Goal: Task Accomplishment & Management: Manage account settings

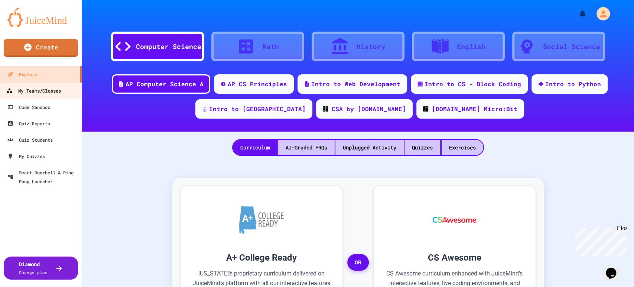
click at [48, 87] on div "My Teams/Classes" at bounding box center [33, 90] width 55 height 9
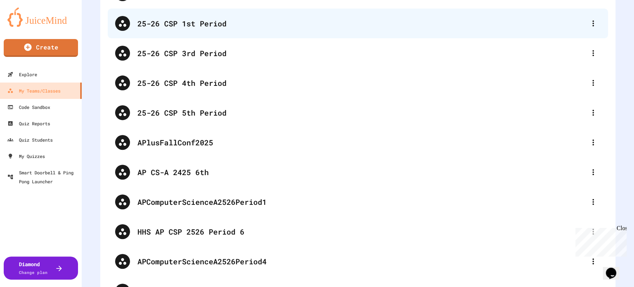
scroll to position [165, 0]
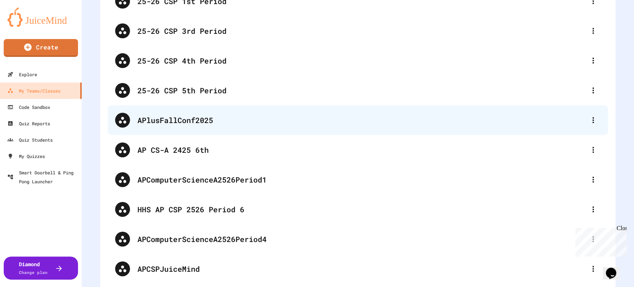
click at [209, 113] on div "APlusFallConf2025" at bounding box center [358, 120] width 500 height 30
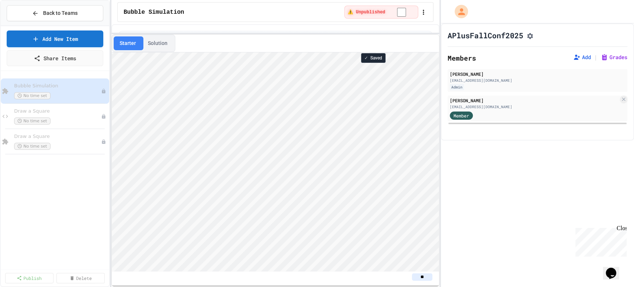
scroll to position [0, 0]
click at [60, 116] on div "Draw a Square No time set" at bounding box center [53, 116] width 79 height 16
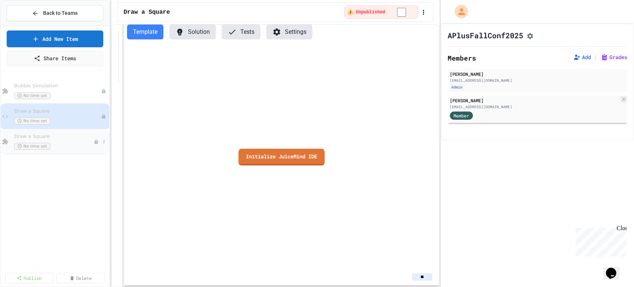
click at [58, 141] on div "Draw a Square No time set" at bounding box center [53, 141] width 79 height 16
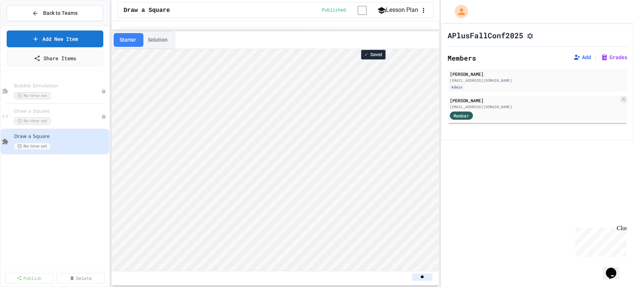
drag, startPoint x: 419, startPoint y: 279, endPoint x: 431, endPoint y: 279, distance: 11.9
click at [431, 279] on input "**" at bounding box center [422, 276] width 20 height 7
click at [460, 270] on div "APlusFallConf2025 Members Add | Grades [PERSON_NAME] [EMAIL_ADDRESS][DOMAIN_NAM…" at bounding box center [537, 154] width 193 height 263
click at [159, 43] on button "Solution" at bounding box center [158, 40] width 32 height 14
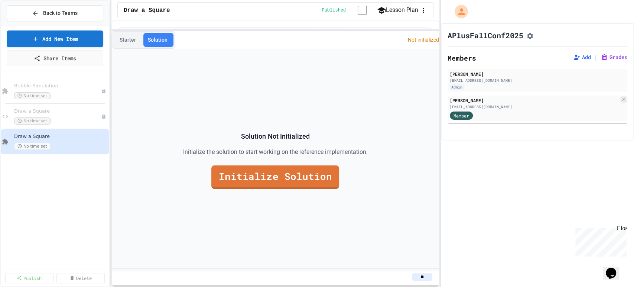
click at [126, 42] on button "Starter" at bounding box center [128, 40] width 28 height 14
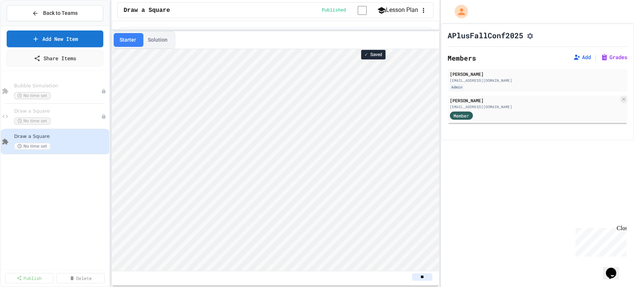
click at [152, 42] on button "Solution" at bounding box center [158, 40] width 32 height 14
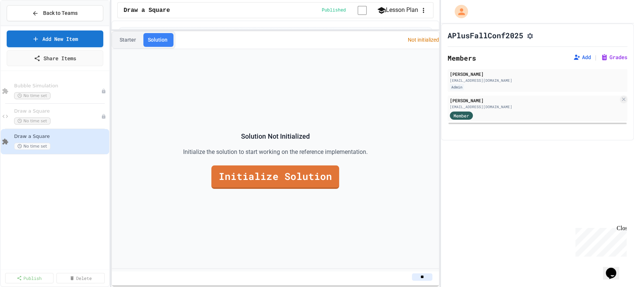
click at [120, 40] on button "Starter" at bounding box center [128, 40] width 28 height 14
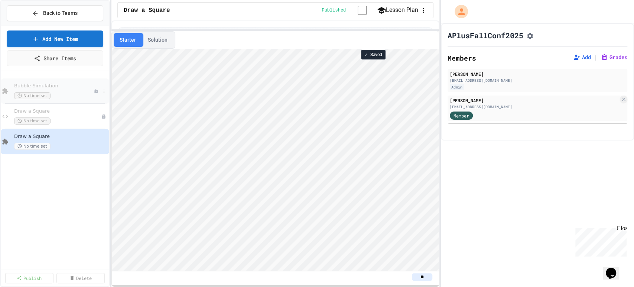
click at [66, 83] on span "Bubble Simulation" at bounding box center [53, 86] width 79 height 6
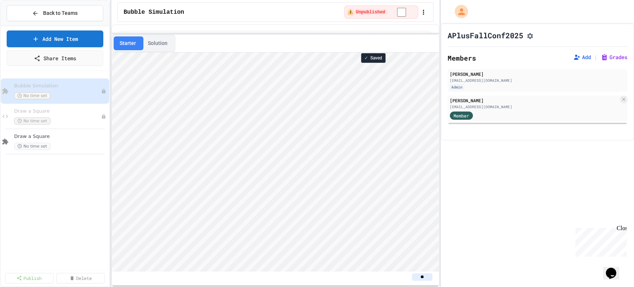
scroll to position [0, 0]
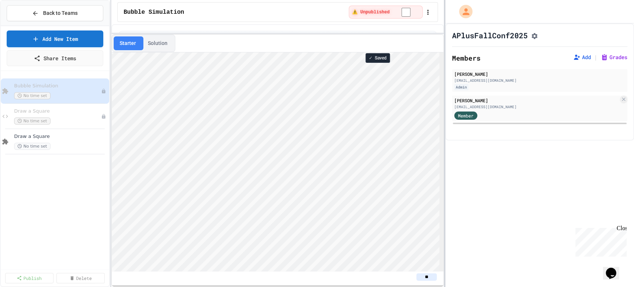
click at [445, 14] on div at bounding box center [444, 143] width 1 height 287
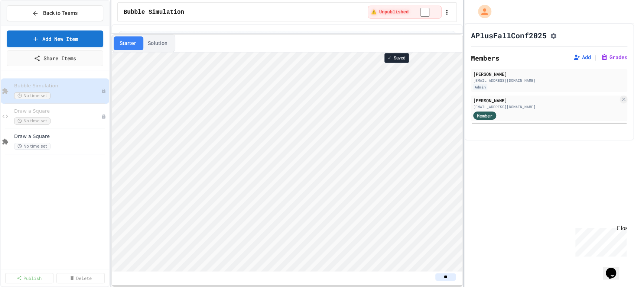
click at [464, 157] on div at bounding box center [463, 143] width 1 height 287
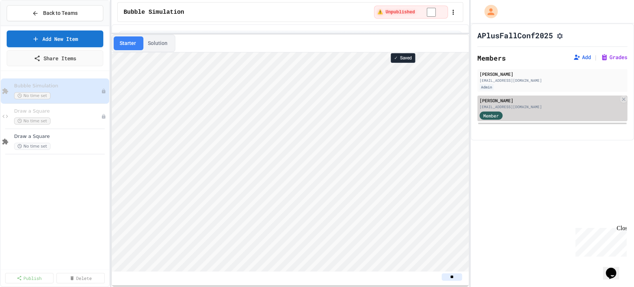
click at [526, 107] on div "[EMAIL_ADDRESS][DOMAIN_NAME]" at bounding box center [548, 107] width 139 height 6
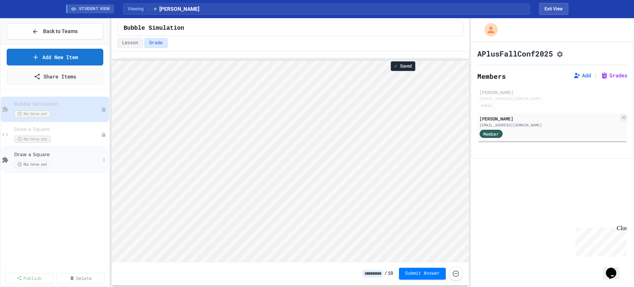
click at [57, 155] on span "Draw a Square" at bounding box center [57, 155] width 86 height 6
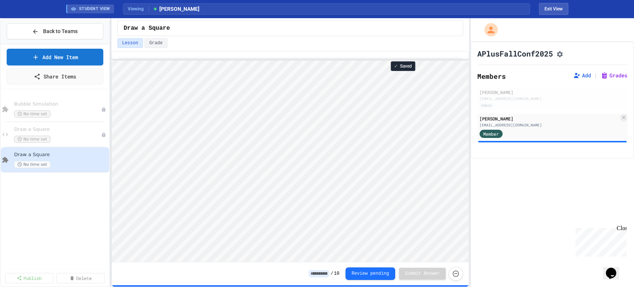
scroll to position [0, 0]
drag, startPoint x: 70, startPoint y: 235, endPoint x: 137, endPoint y: 306, distance: 97.2
